Goal: Task Accomplishment & Management: Use online tool/utility

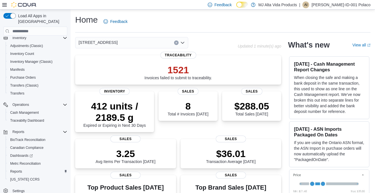
scroll to position [100, 0]
click at [14, 168] on span "Reports" at bounding box center [16, 170] width 12 height 5
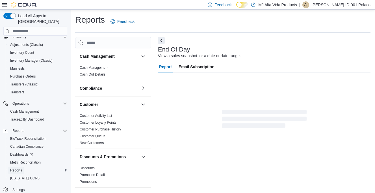
scroll to position [5, 0]
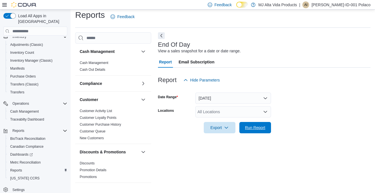
click at [253, 129] on span "Run Report" at bounding box center [255, 128] width 20 height 6
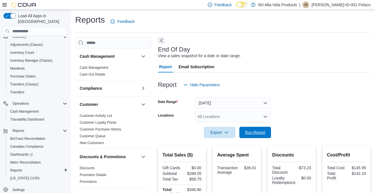
click at [259, 132] on span "Run Report" at bounding box center [255, 133] width 20 height 6
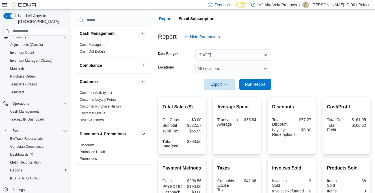
scroll to position [62, 0]
